Goal: Task Accomplishment & Management: Manage account settings

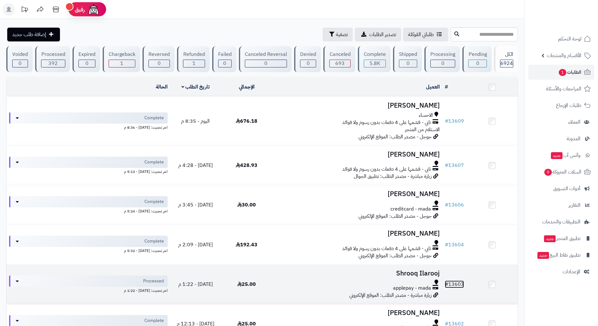
click at [460, 281] on link "# 13603" at bounding box center [454, 285] width 19 height 8
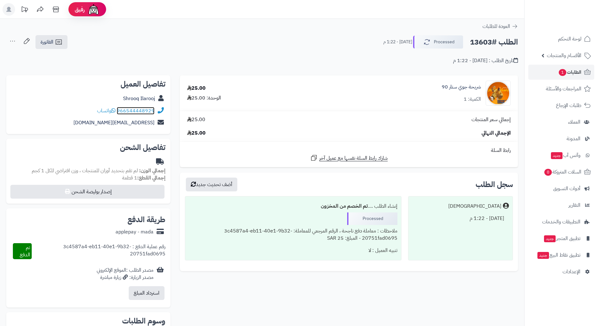
click at [134, 110] on link "966544448929" at bounding box center [136, 111] width 38 height 8
click at [571, 72] on span "الطلبات 1" at bounding box center [569, 72] width 23 height 9
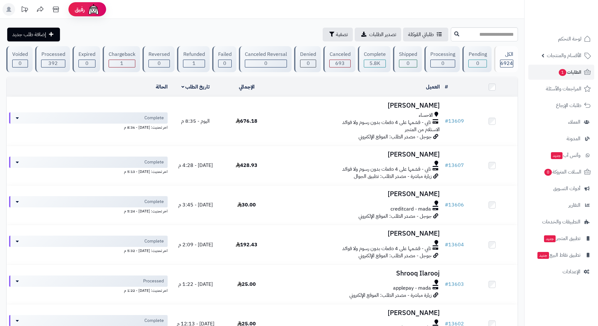
scroll to position [285, 0]
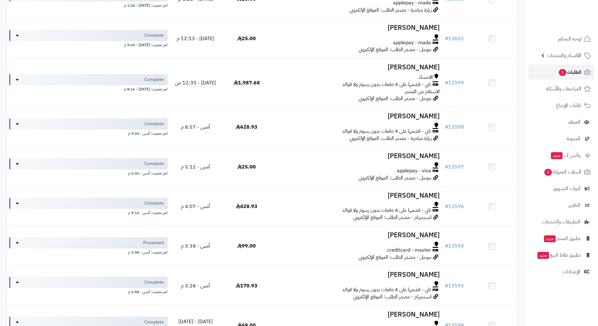
click at [584, 71] on icon at bounding box center [587, 72] width 7 height 6
click at [577, 73] on span "الطلبات 1" at bounding box center [569, 72] width 23 height 9
